Goal: Information Seeking & Learning: Learn about a topic

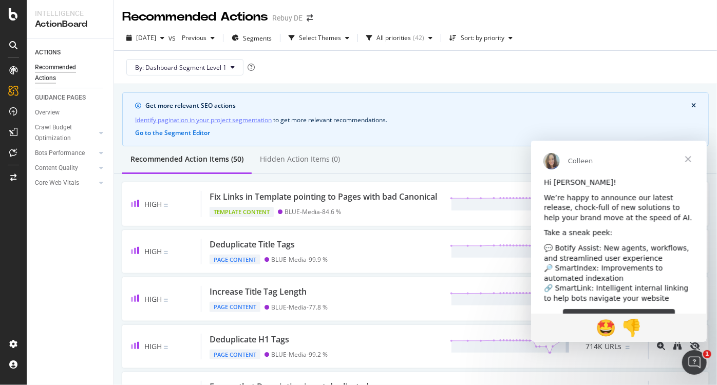
click at [451, 116] on div "Identify pagination in your project segmentation to get more relevant recommend…" at bounding box center [415, 120] width 561 height 11
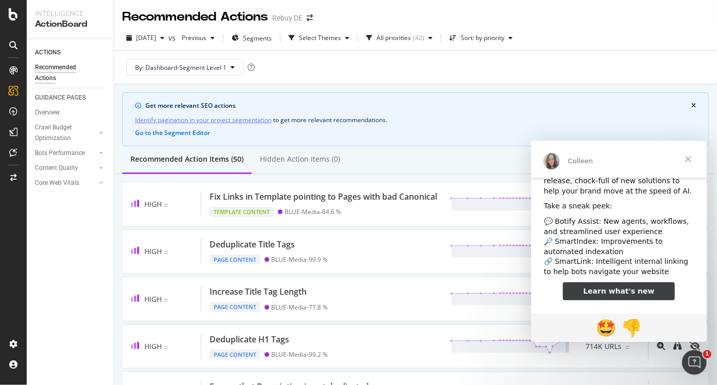
click at [638, 290] on span "Learn what's new" at bounding box center [618, 291] width 71 height 8
click at [687, 160] on span "Close" at bounding box center [687, 158] width 37 height 37
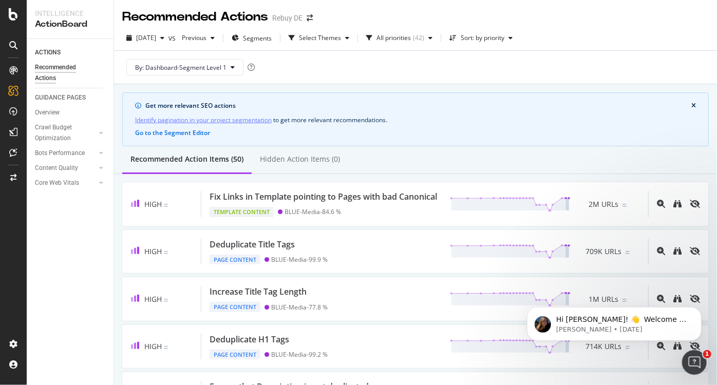
scroll to position [0, 0]
click at [701, 311] on button "Dismiss notification" at bounding box center [697, 309] width 13 height 13
